Goal: Find specific page/section: Find specific page/section

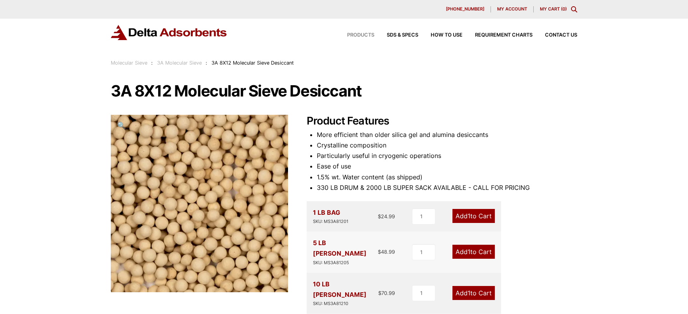
click at [363, 34] on span "Products" at bounding box center [360, 35] width 27 height 5
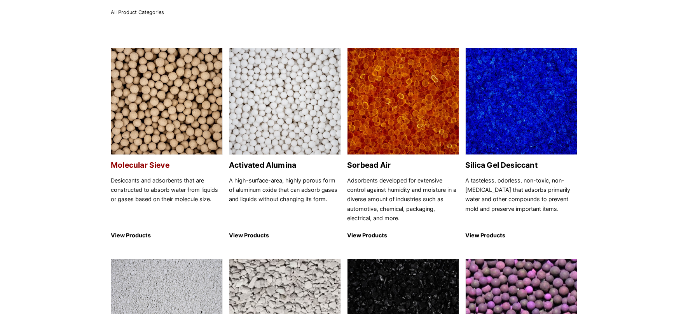
scroll to position [50, 0]
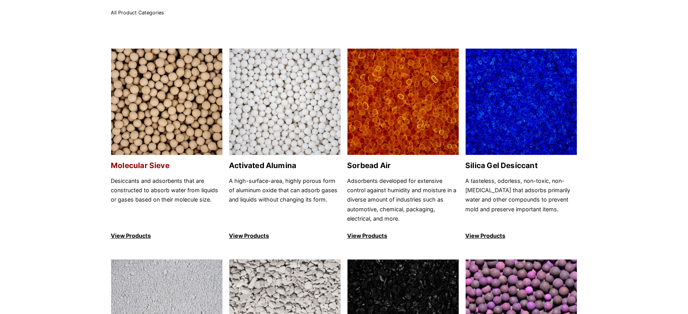
click at [154, 161] on h2 "Molecular Sieve" at bounding box center [167, 165] width 112 height 9
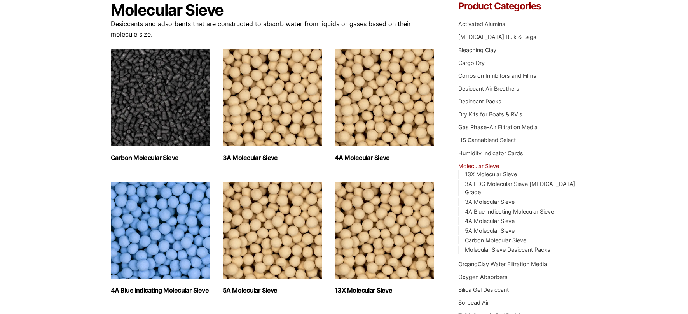
scroll to position [81, 0]
click at [260, 122] on img "Visit product category 3A Molecular Sieve" at bounding box center [273, 97] width 100 height 97
